Goal: Information Seeking & Learning: Learn about a topic

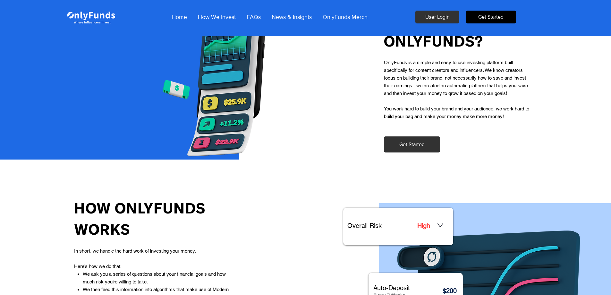
click at [488, 17] on span "Get Started" at bounding box center [490, 16] width 25 height 7
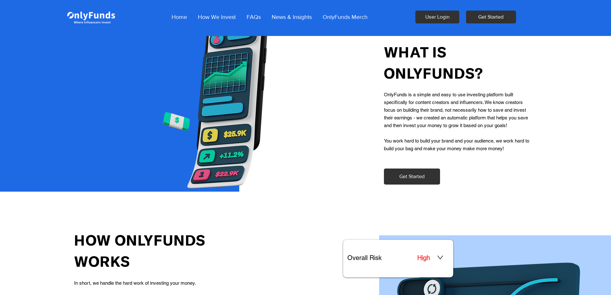
scroll to position [422, 0]
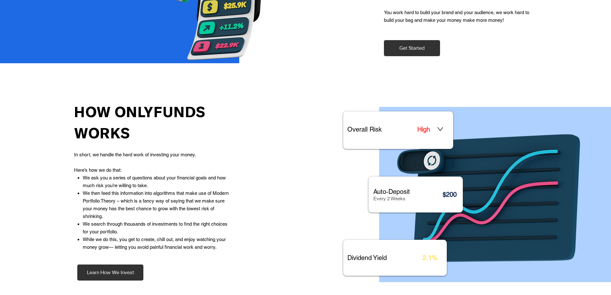
drag, startPoint x: 71, startPoint y: 154, endPoint x: 204, endPoint y: 154, distance: 133.2
click at [204, 154] on div "HOW ONLYFUNDS WORKS In short, we handle the hard work of investing your money. …" at bounding box center [153, 206] width 306 height 217
click at [201, 175] on p "We ask you a series of questions about your financial goals and how much risk y…" at bounding box center [157, 181] width 149 height 15
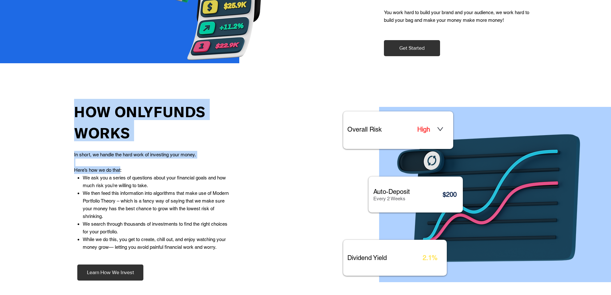
drag, startPoint x: 73, startPoint y: 168, endPoint x: 123, endPoint y: 168, distance: 49.4
click at [122, 168] on div "HOW ONLYFUNDS WORKS In short, we handle the hard work of investing your money. …" at bounding box center [153, 206] width 306 height 217
drag, startPoint x: 81, startPoint y: 176, endPoint x: 234, endPoint y: 176, distance: 153.4
click at [234, 176] on div "HOW ONLYFUNDS WORKS In short, we handle the hard work of investing your money. …" at bounding box center [153, 206] width 306 height 217
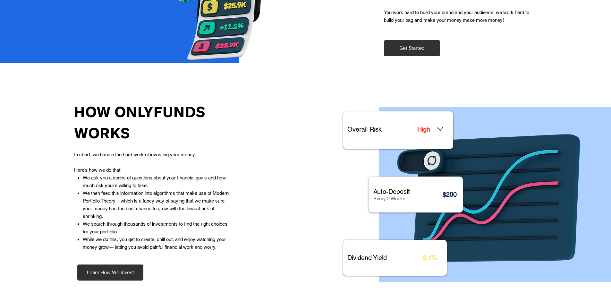
click at [228, 186] on p "We ask you a series of questions about your financial goals and how much risk y…" at bounding box center [157, 181] width 149 height 15
drag, startPoint x: 104, startPoint y: 188, endPoint x: 145, endPoint y: 189, distance: 41.1
click at [145, 189] on p "We ask you a series of questions about your financial goals and how much risk y…" at bounding box center [157, 181] width 149 height 15
drag, startPoint x: 84, startPoint y: 194, endPoint x: 223, endPoint y: 194, distance: 139.6
click at [223, 194] on p "We then feed this information into algorithms that make use of Modern Portfolio…" at bounding box center [157, 204] width 149 height 31
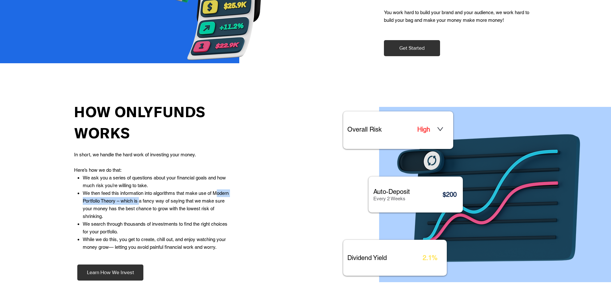
drag, startPoint x: 92, startPoint y: 202, endPoint x: 158, endPoint y: 202, distance: 65.1
click at [158, 202] on span "We then feed this information into algorithms that make use of Modern Portfolio…" at bounding box center [156, 204] width 146 height 29
click at [65, 201] on div at bounding box center [153, 206] width 306 height 217
drag, startPoint x: 134, startPoint y: 203, endPoint x: 212, endPoint y: 203, distance: 78.0
click at [211, 203] on span "We then feed this information into algorithms that make use of Modern Portfolio…" at bounding box center [156, 204] width 146 height 29
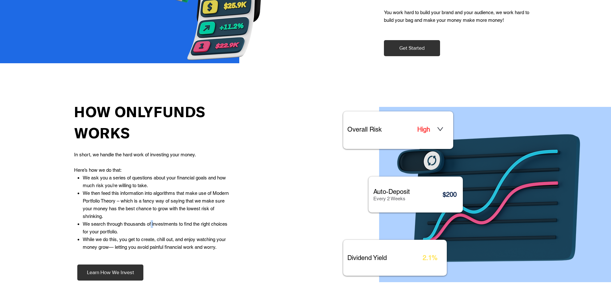
drag, startPoint x: 152, startPoint y: 224, endPoint x: 113, endPoint y: 219, distance: 39.8
click at [151, 224] on span "We search through thousands of investments to find the right choices for your p…" at bounding box center [155, 227] width 145 height 13
drag, startPoint x: 80, startPoint y: 210, endPoint x: 231, endPoint y: 212, distance: 151.5
click at [231, 212] on ul "We ask you a series of questions about your financial goals and how much risk y…" at bounding box center [154, 212] width 155 height 77
drag, startPoint x: 167, startPoint y: 225, endPoint x: 151, endPoint y: 225, distance: 15.4
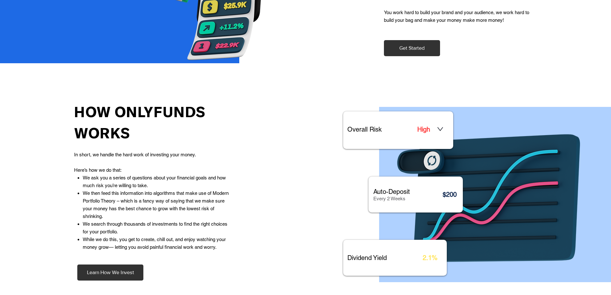
click at [165, 225] on span "We search through thousands of investments to find the right choices for your p…" at bounding box center [155, 227] width 145 height 13
drag, startPoint x: 90, startPoint y: 223, endPoint x: 224, endPoint y: 225, distance: 133.5
click at [224, 225] on span "We search through thousands of investments to find the right choices for your p…" at bounding box center [155, 227] width 145 height 13
drag, startPoint x: 218, startPoint y: 241, endPoint x: 156, endPoint y: 241, distance: 61.9
click at [217, 241] on span "While we do this, you get to create, chill out, and enjoy watching your money g…" at bounding box center [154, 243] width 143 height 13
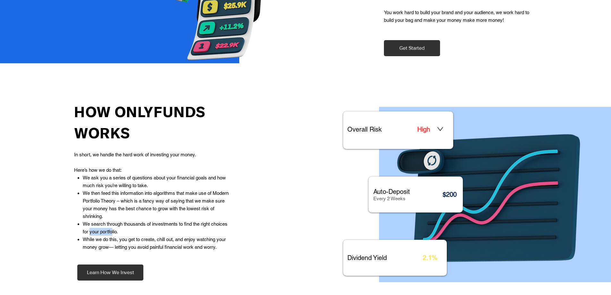
drag, startPoint x: 90, startPoint y: 232, endPoint x: 128, endPoint y: 232, distance: 37.9
click at [127, 232] on p "We search through thousands of investments to find the right choices for your p…" at bounding box center [157, 227] width 149 height 15
drag, startPoint x: 163, startPoint y: 237, endPoint x: 190, endPoint y: 236, distance: 27.3
click at [174, 237] on p "While we do this, you get to create, chill out, and enjoy watching your money g…" at bounding box center [157, 243] width 149 height 15
click at [133, 248] on span "While we do this, you get to create, chill out, and enjoy watching your money g…" at bounding box center [154, 243] width 143 height 13
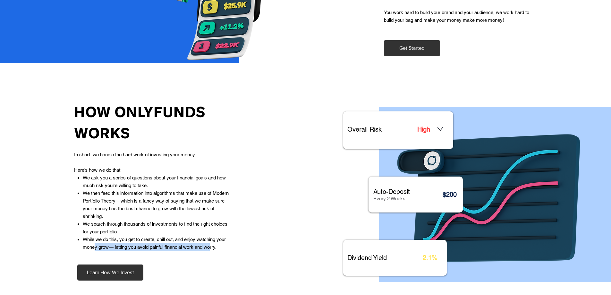
drag, startPoint x: 95, startPoint y: 245, endPoint x: 212, endPoint y: 247, distance: 117.5
click at [212, 247] on span "While we do this, you get to create, chill out, and enjoy watching your money g…" at bounding box center [154, 243] width 143 height 13
click at [228, 260] on div at bounding box center [153, 206] width 306 height 217
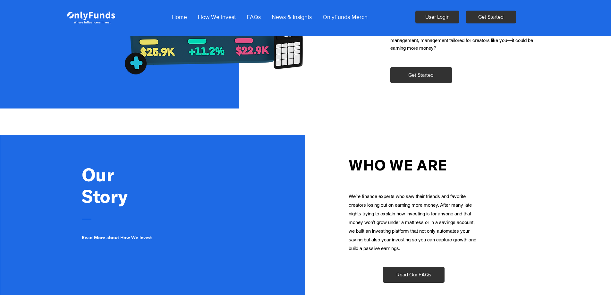
scroll to position [799, 0]
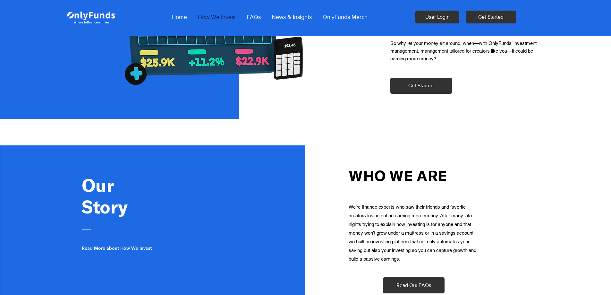
click at [220, 17] on p "How We Invest" at bounding box center [217, 17] width 44 height 16
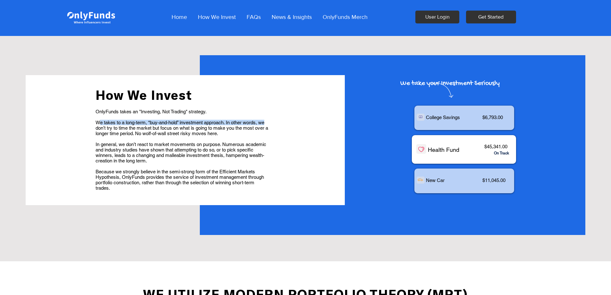
drag, startPoint x: 99, startPoint y: 121, endPoint x: 269, endPoint y: 124, distance: 169.8
click at [268, 124] on p "We takes to a long-term, “buy-and-hold” investment approach. In other words, we…" at bounding box center [182, 128] width 173 height 16
drag, startPoint x: 108, startPoint y: 127, endPoint x: 257, endPoint y: 133, distance: 149.6
click at [269, 130] on p "We takes to a long-term, “buy-and-hold” investment approach. In other words, we…" at bounding box center [182, 128] width 173 height 16
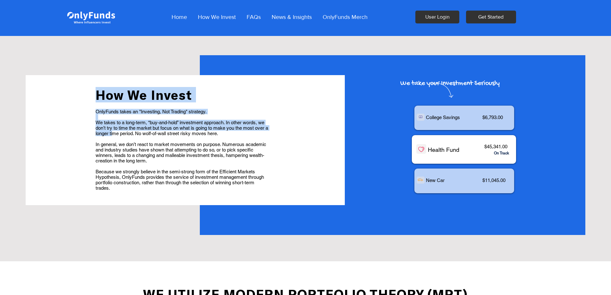
drag, startPoint x: 165, startPoint y: 134, endPoint x: 282, endPoint y: 134, distance: 117.8
click at [282, 134] on div "How We Invest OnlyFunds takes an "Investing, Not Trading" strategy. We takes to…" at bounding box center [185, 140] width 319 height 130
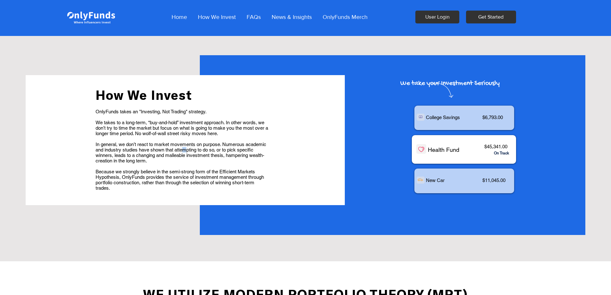
drag, startPoint x: 208, startPoint y: 150, endPoint x: 196, endPoint y: 151, distance: 11.9
click at [207, 150] on span "In general, we don’t react to market movements on purpose. Numerous academic an…" at bounding box center [181, 153] width 171 height 22
drag, startPoint x: 172, startPoint y: 138, endPoint x: 142, endPoint y: 141, distance: 30.3
click at [172, 138] on p "​" at bounding box center [182, 138] width 173 height 5
drag, startPoint x: 94, startPoint y: 143, endPoint x: 284, endPoint y: 144, distance: 190.0
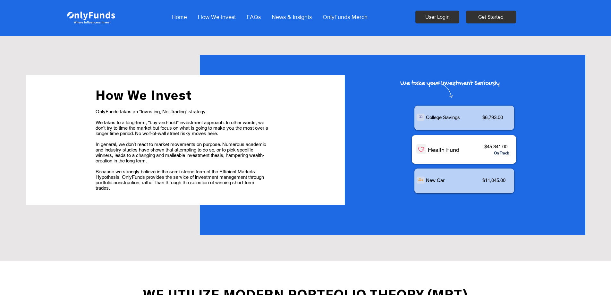
click at [284, 144] on div "main content" at bounding box center [185, 140] width 319 height 130
drag, startPoint x: 112, startPoint y: 149, endPoint x: 252, endPoint y: 149, distance: 139.9
click at [249, 149] on span "In general, we don’t react to market movements on purpose. Numerous academic an…" at bounding box center [181, 153] width 171 height 22
drag, startPoint x: 124, startPoint y: 158, endPoint x: 108, endPoint y: 157, distance: 15.8
click at [123, 158] on span "In general, we don’t react to market movements on purpose. Numerous academic an…" at bounding box center [181, 153] width 171 height 22
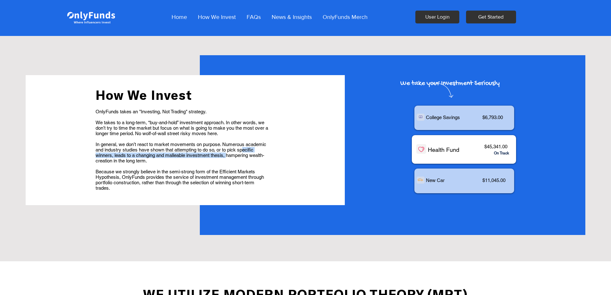
drag, startPoint x: 167, startPoint y: 157, endPoint x: 247, endPoint y: 157, distance: 80.2
click at [247, 157] on span "In general, we don’t react to market movements on purpose. Numerous academic an…" at bounding box center [181, 153] width 171 height 22
click at [112, 166] on p "​" at bounding box center [182, 165] width 173 height 5
drag, startPoint x: 143, startPoint y: 171, endPoint x: 285, endPoint y: 171, distance: 141.8
click at [281, 171] on div "main content" at bounding box center [185, 140] width 319 height 130
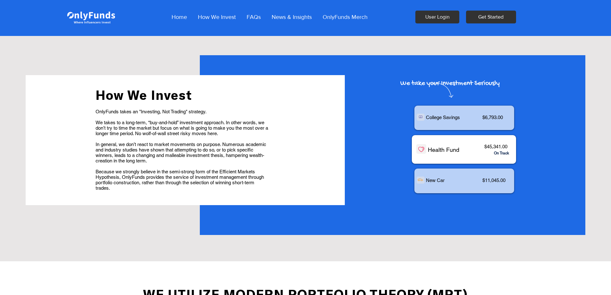
click at [152, 188] on p "Because we strongly believe in the semi-strong form of the Efficient Markets Hy…" at bounding box center [182, 180] width 173 height 22
drag, startPoint x: 103, startPoint y: 181, endPoint x: 250, endPoint y: 180, distance: 147.6
click at [241, 181] on span "Because we strongly believe in the semi-strong form of the Efficient Markets Hy…" at bounding box center [180, 180] width 168 height 22
drag, startPoint x: 189, startPoint y: 191, endPoint x: 158, endPoint y: 192, distance: 30.8
click at [186, 192] on div "main content" at bounding box center [185, 140] width 319 height 130
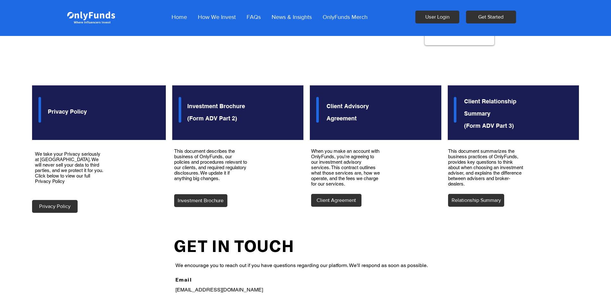
scroll to position [912, 0]
